Goal: Entertainment & Leisure: Consume media (video, audio)

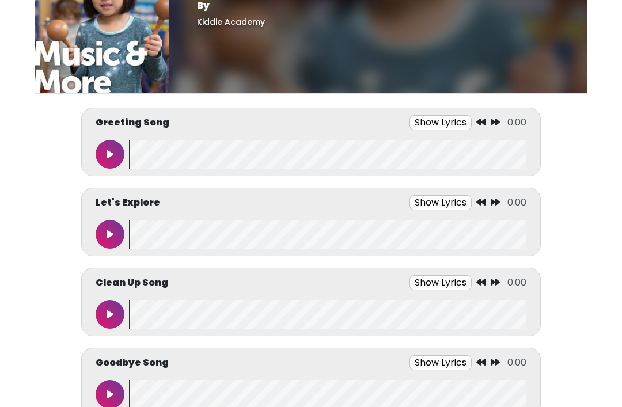
scroll to position [55, 0]
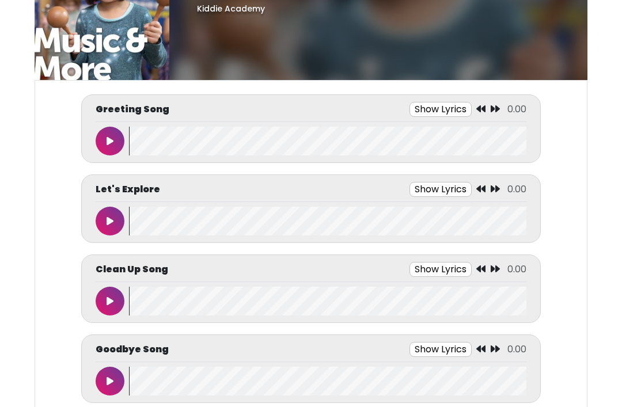
click at [108, 143] on icon at bounding box center [110, 140] width 7 height 9
click at [109, 218] on icon at bounding box center [110, 220] width 6 height 9
click at [147, 222] on wave at bounding box center [327, 221] width 397 height 29
click at [134, 223] on wave at bounding box center [327, 221] width 397 height 29
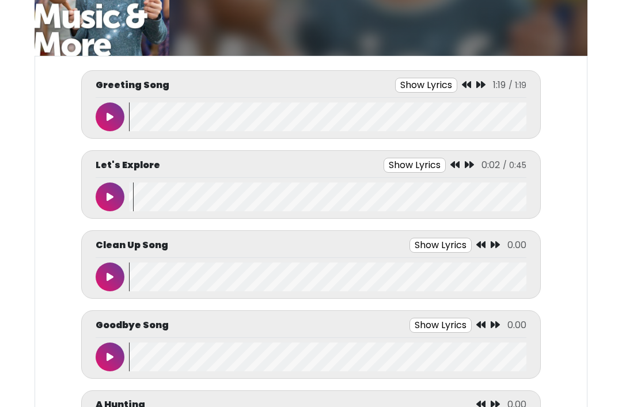
scroll to position [79, 0]
click at [111, 198] on icon at bounding box center [110, 196] width 7 height 9
click at [96, 280] on button at bounding box center [110, 277] width 29 height 29
click at [107, 276] on icon at bounding box center [110, 276] width 7 height 9
click at [107, 279] on icon at bounding box center [110, 276] width 6 height 9
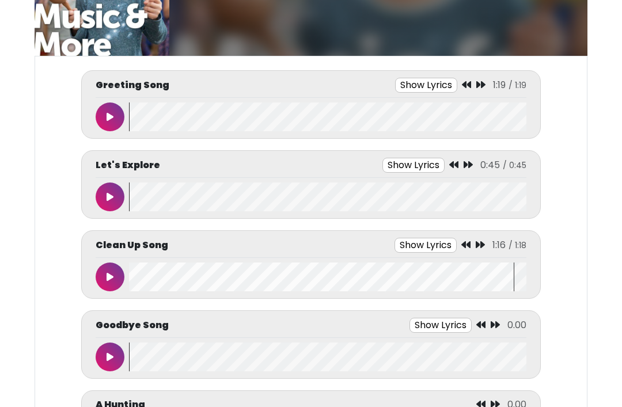
click at [131, 270] on wave at bounding box center [327, 277] width 397 height 29
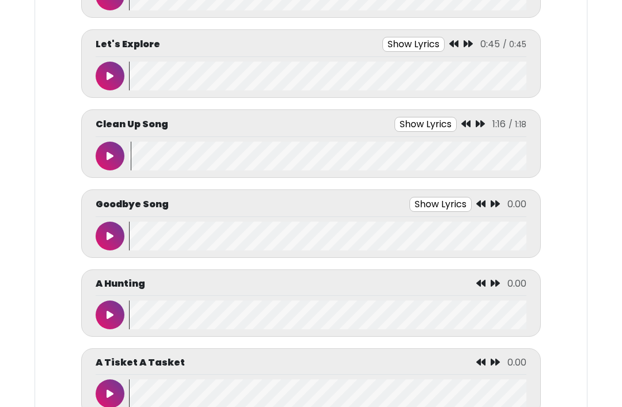
scroll to position [201, 0]
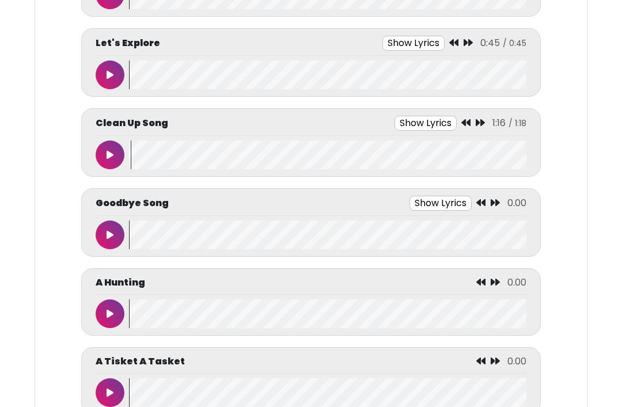
click at [108, 235] on icon at bounding box center [110, 234] width 7 height 9
click at [104, 223] on button at bounding box center [110, 234] width 29 height 29
click at [136, 230] on wave at bounding box center [327, 234] width 397 height 29
click at [132, 226] on wave at bounding box center [327, 234] width 397 height 29
click at [105, 230] on button at bounding box center [110, 234] width 29 height 29
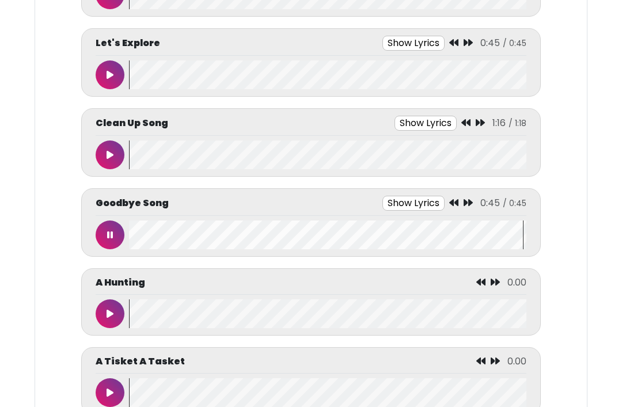
click at [108, 231] on icon at bounding box center [110, 234] width 6 height 9
click at [134, 225] on wave at bounding box center [327, 234] width 397 height 29
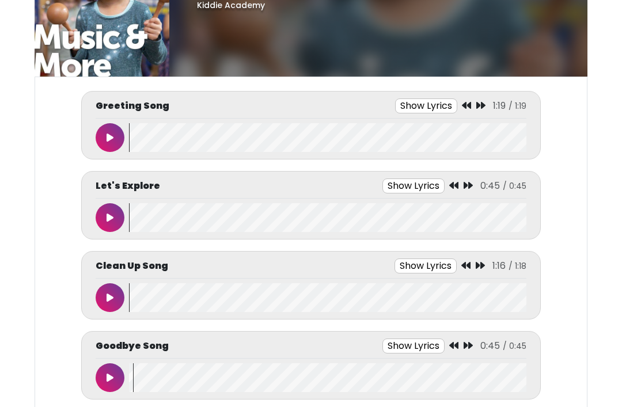
scroll to position [54, 0]
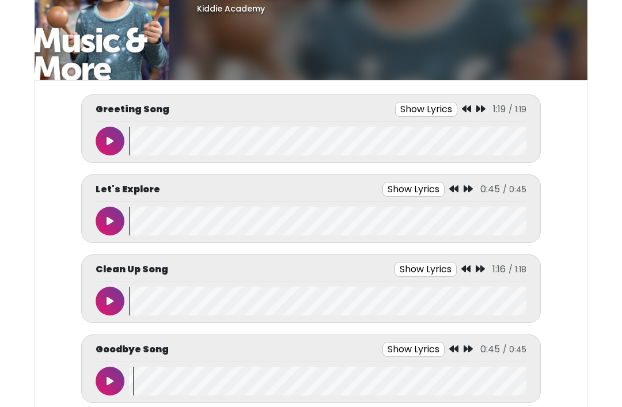
click at [108, 146] on button at bounding box center [110, 141] width 29 height 29
click at [114, 132] on button at bounding box center [110, 141] width 29 height 29
click at [144, 138] on wave at bounding box center [327, 141] width 397 height 29
click at [135, 139] on wave at bounding box center [327, 141] width 397 height 29
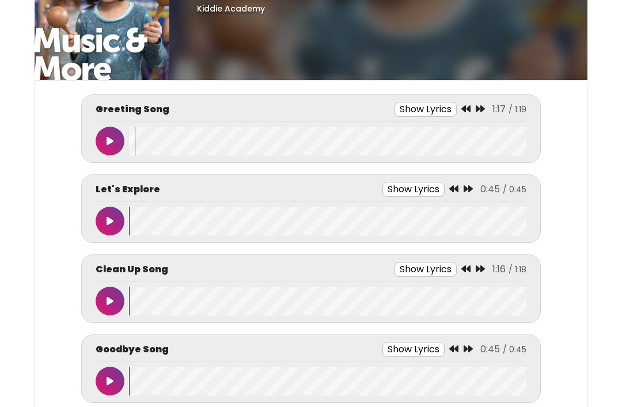
click at [115, 199] on div "Let's Explore Show Lyrics 0:45 / 0:45" at bounding box center [311, 192] width 431 height 20
click at [112, 216] on icon at bounding box center [110, 220] width 7 height 9
click at [108, 220] on icon at bounding box center [110, 220] width 6 height 9
click at [146, 220] on wave at bounding box center [327, 221] width 397 height 29
click at [144, 225] on wave at bounding box center [327, 221] width 397 height 29
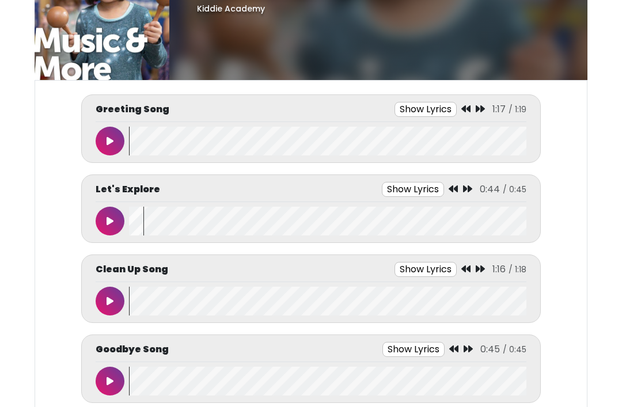
click at [105, 294] on button at bounding box center [110, 301] width 29 height 29
click at [100, 379] on button at bounding box center [110, 381] width 29 height 29
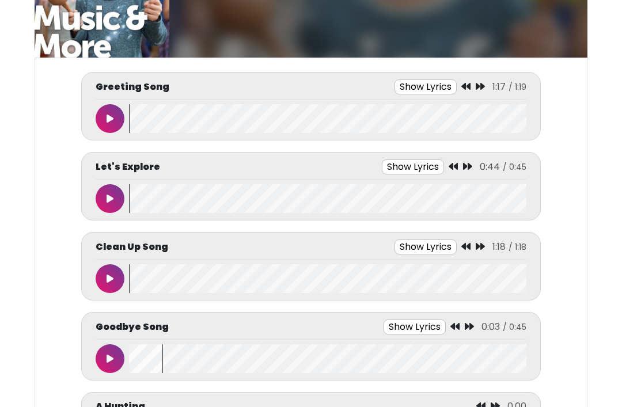
scroll to position [78, 0]
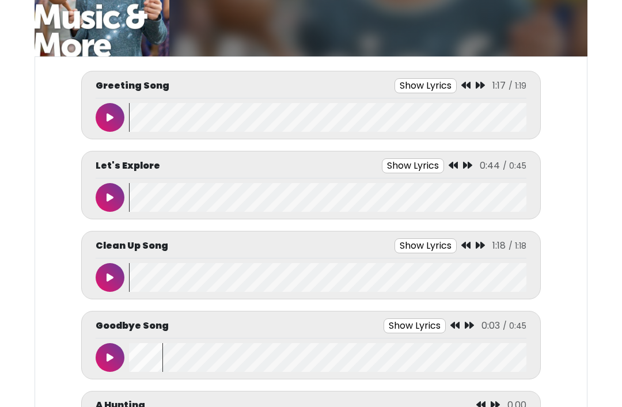
click at [116, 356] on button at bounding box center [110, 358] width 29 height 29
click at [142, 353] on wave at bounding box center [327, 357] width 397 height 29
click at [111, 350] on button at bounding box center [110, 357] width 29 height 29
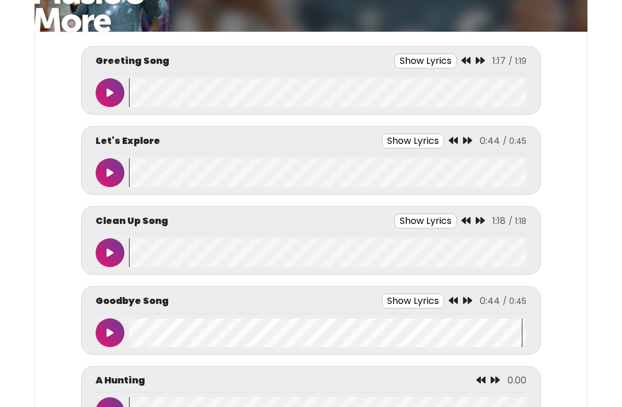
scroll to position [102, 0]
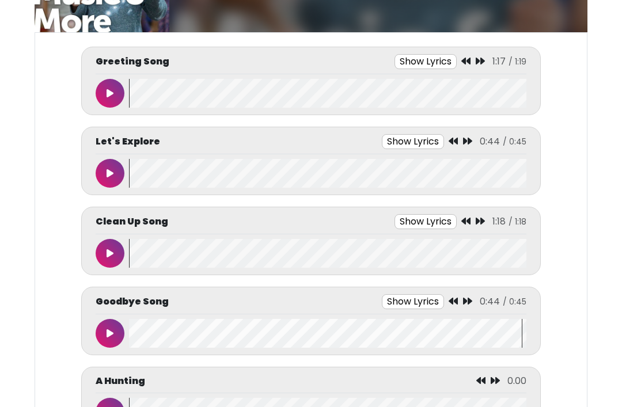
click at [134, 341] on wave at bounding box center [327, 333] width 397 height 29
click at [138, 340] on wave at bounding box center [327, 333] width 397 height 29
click at [136, 343] on wave at bounding box center [327, 333] width 397 height 29
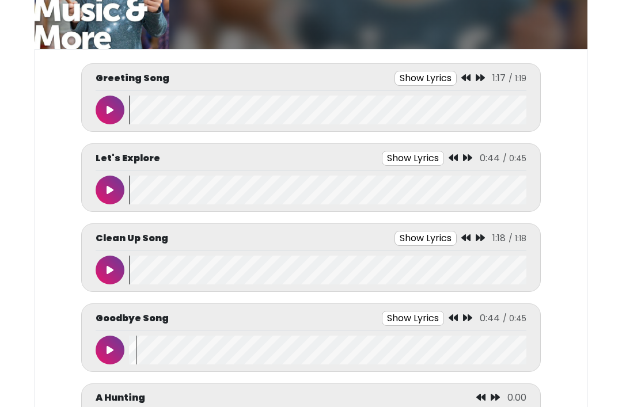
scroll to position [83, 0]
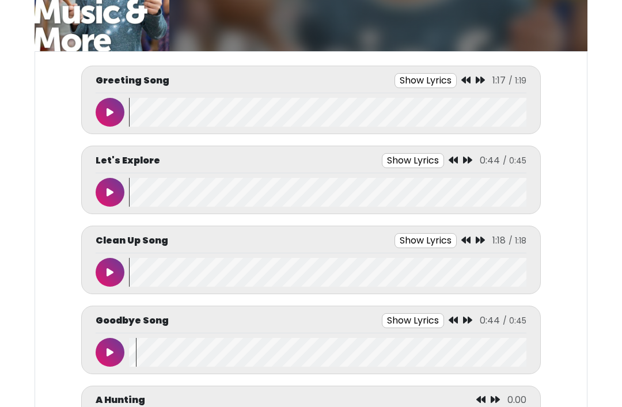
click at [108, 116] on icon at bounding box center [110, 112] width 7 height 9
click at [105, 111] on button at bounding box center [110, 112] width 29 height 29
click at [109, 110] on icon at bounding box center [110, 112] width 7 height 9
click at [115, 108] on button at bounding box center [110, 112] width 29 height 29
click at [116, 187] on button at bounding box center [110, 192] width 29 height 29
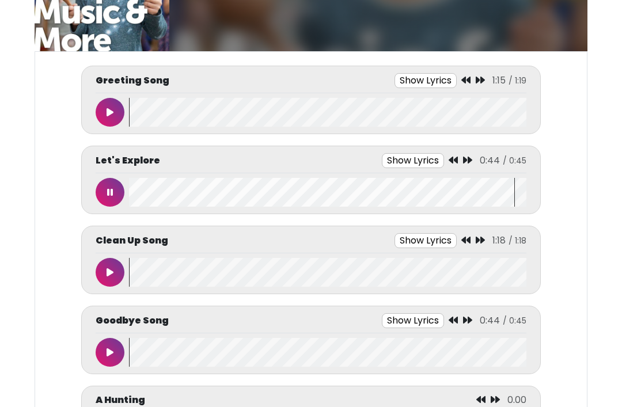
click at [110, 191] on icon at bounding box center [110, 192] width 6 height 9
click at [137, 197] on wave at bounding box center [327, 192] width 397 height 29
click at [144, 188] on wave at bounding box center [327, 192] width 397 height 29
click at [117, 271] on button at bounding box center [110, 272] width 29 height 29
click at [115, 261] on button at bounding box center [110, 272] width 29 height 29
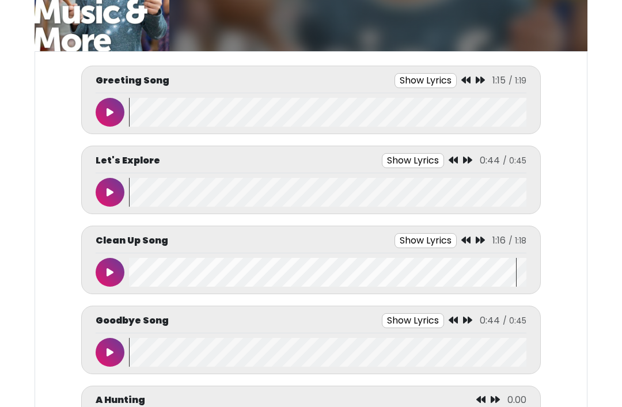
click at [136, 270] on wave at bounding box center [327, 272] width 397 height 29
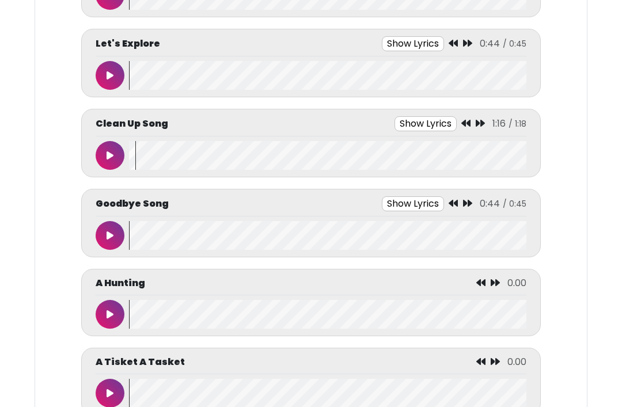
scroll to position [200, 0]
click at [111, 232] on icon at bounding box center [110, 235] width 7 height 9
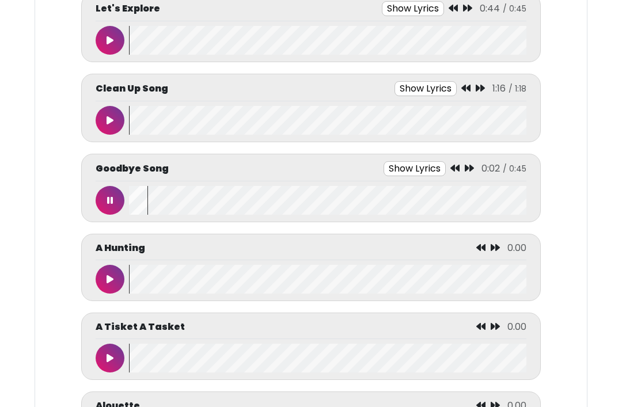
scroll to position [237, 0]
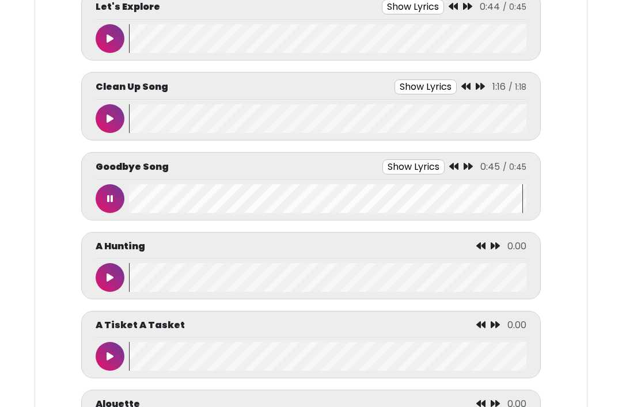
click at [107, 207] on button at bounding box center [110, 198] width 29 height 29
